Goal: Navigation & Orientation: Go to known website

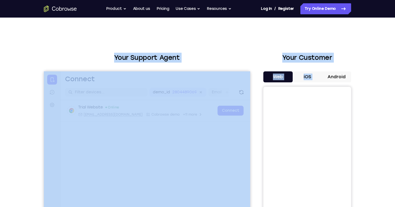
click at [98, 49] on div "Your Support Agent Your Customer Web iOS Android Next Steps We’d be happy to gi…" at bounding box center [197, 199] width 351 height 362
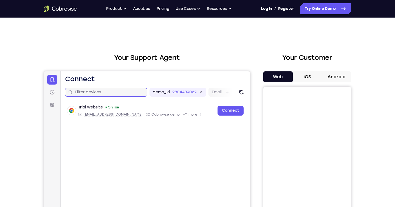
click at [81, 90] on input "text" at bounding box center [109, 92] width 69 height 5
click at [73, 80] on h1 "Connect" at bounding box center [80, 79] width 30 height 9
click at [50, 92] on icon at bounding box center [51, 92] width 5 height 5
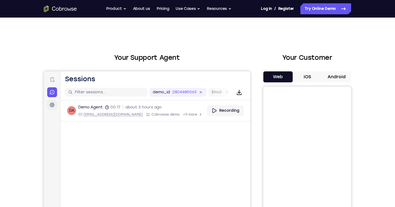
click at [52, 103] on icon at bounding box center [52, 105] width 5 height 5
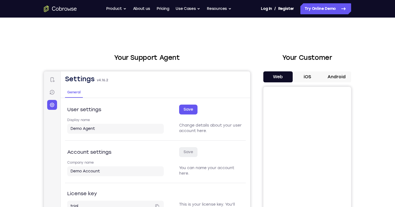
click at [51, 97] on div "Connect Sessions Settings" at bounding box center [52, 92] width 10 height 35
click at [52, 95] on link "Sessions" at bounding box center [52, 92] width 10 height 10
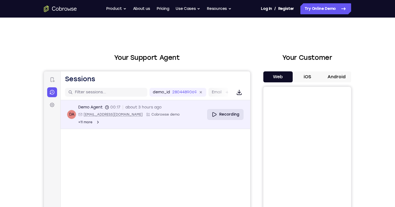
click at [219, 111] on link "Recording" at bounding box center [225, 114] width 37 height 11
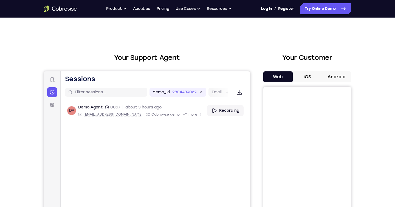
click at [52, 6] on icon "Go to the home page" at bounding box center [60, 8] width 33 height 7
